Goal: Task Accomplishment & Management: Manage account settings

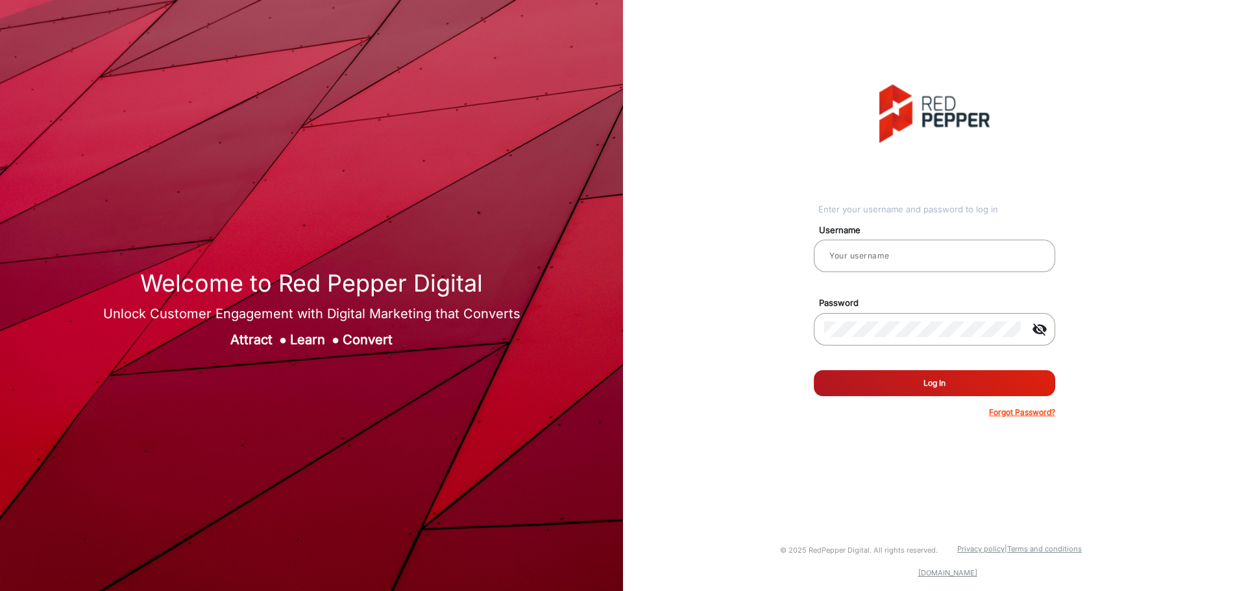
type input "[PERSON_NAME]"
click at [913, 393] on button "Log In" at bounding box center [934, 383] width 241 height 26
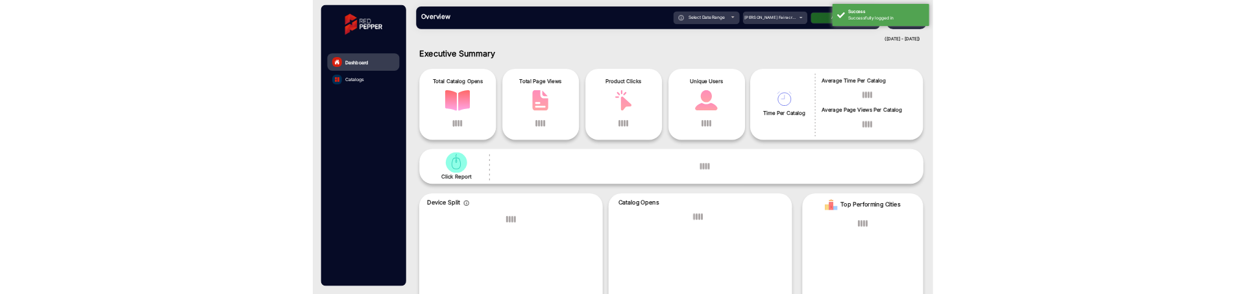
scroll to position [10, 0]
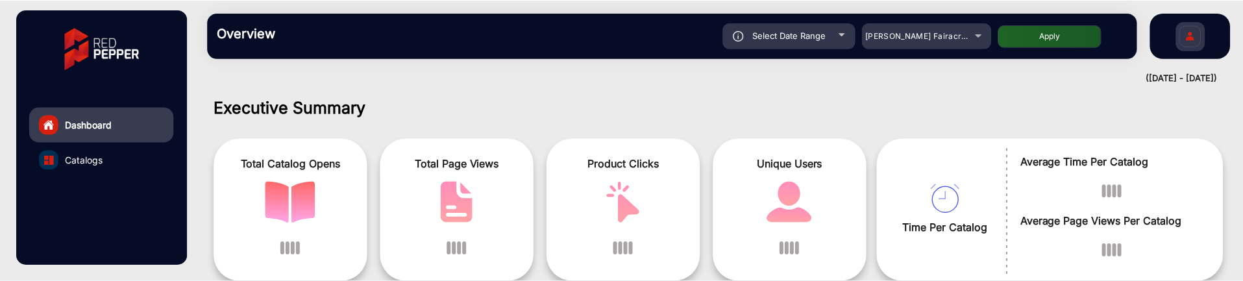
scroll to position [78, 0]
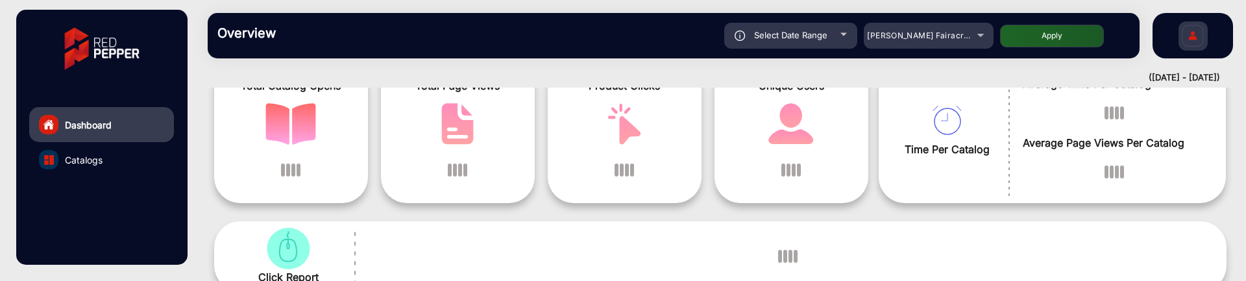
click at [1194, 38] on img at bounding box center [1192, 37] width 27 height 45
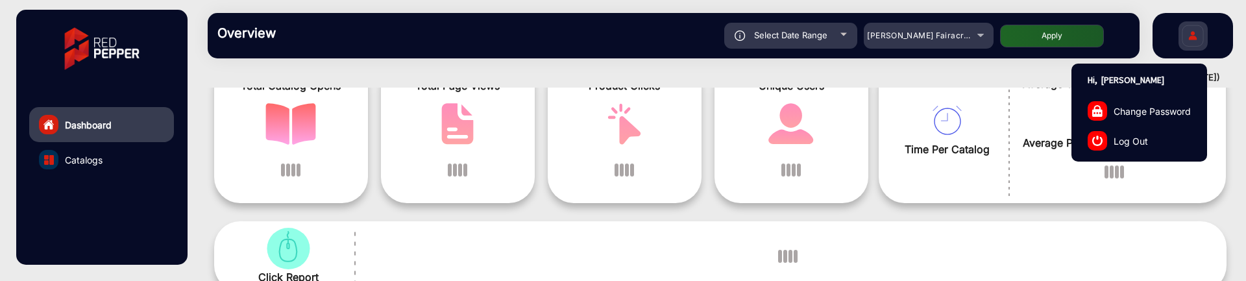
click at [1128, 130] on link "Log Out" at bounding box center [1139, 141] width 134 height 30
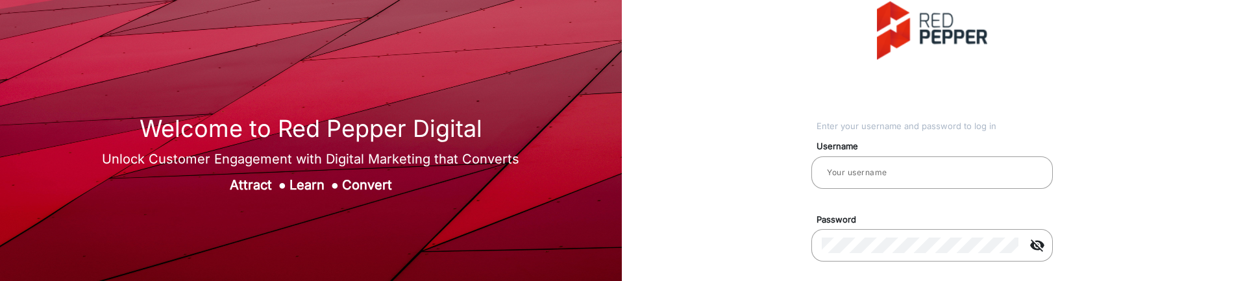
type input "[PERSON_NAME]"
